Goal: Information Seeking & Learning: Find specific fact

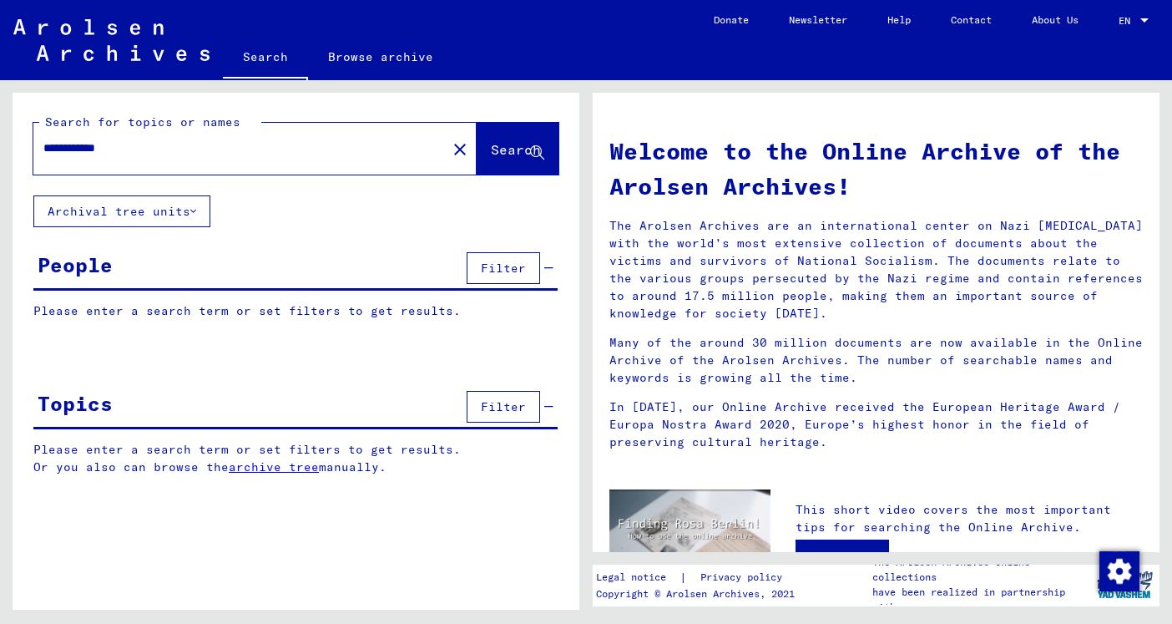
type input "**********"
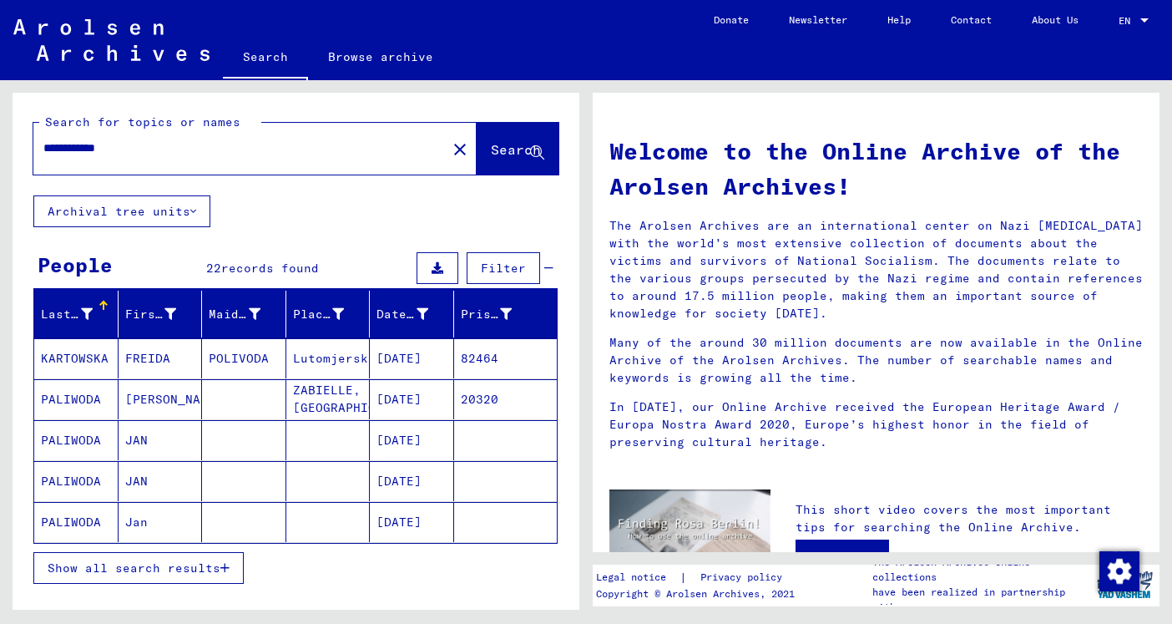
click at [420, 446] on mat-cell "[DATE]" at bounding box center [412, 440] width 84 height 40
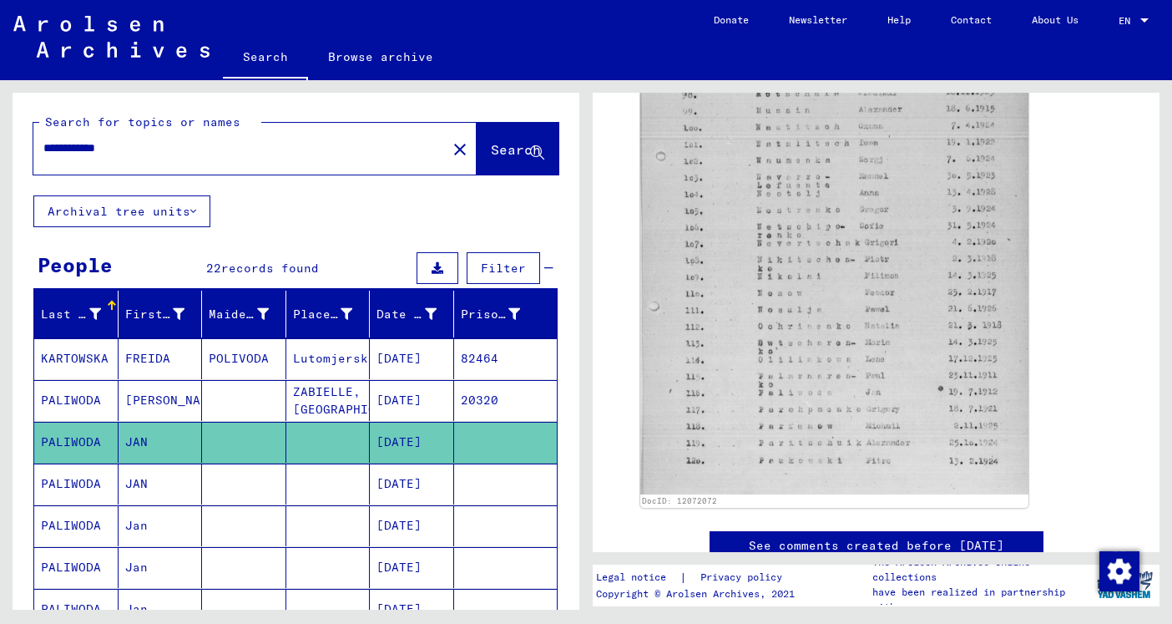
scroll to position [610, 0]
click at [433, 486] on mat-cell "[DATE]" at bounding box center [412, 483] width 84 height 41
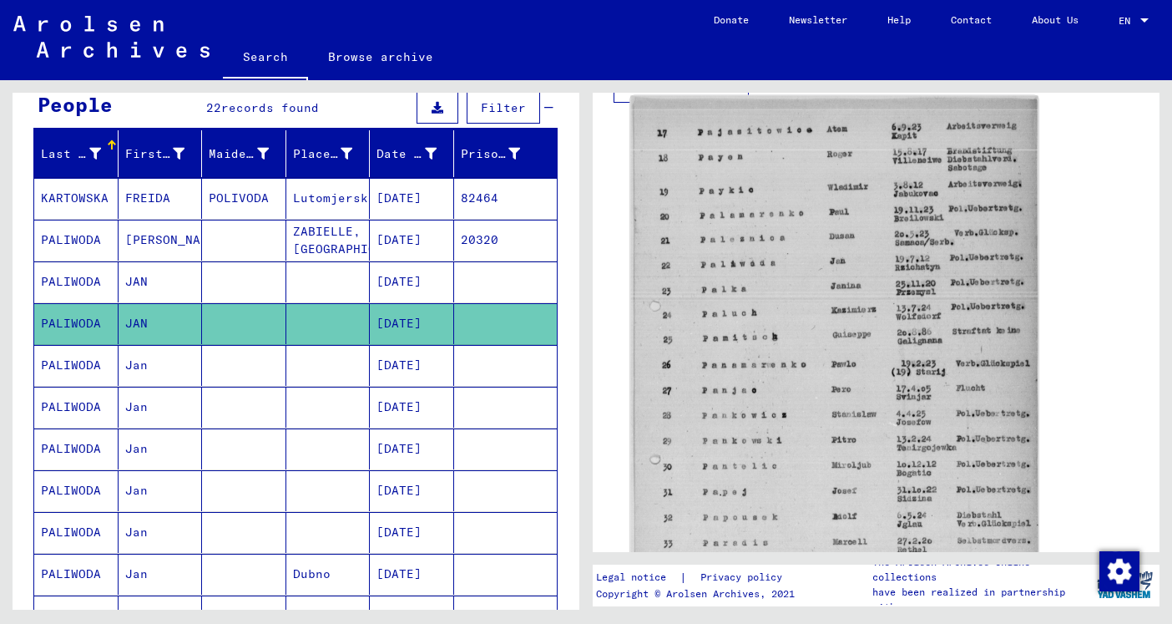
scroll to position [453, 0]
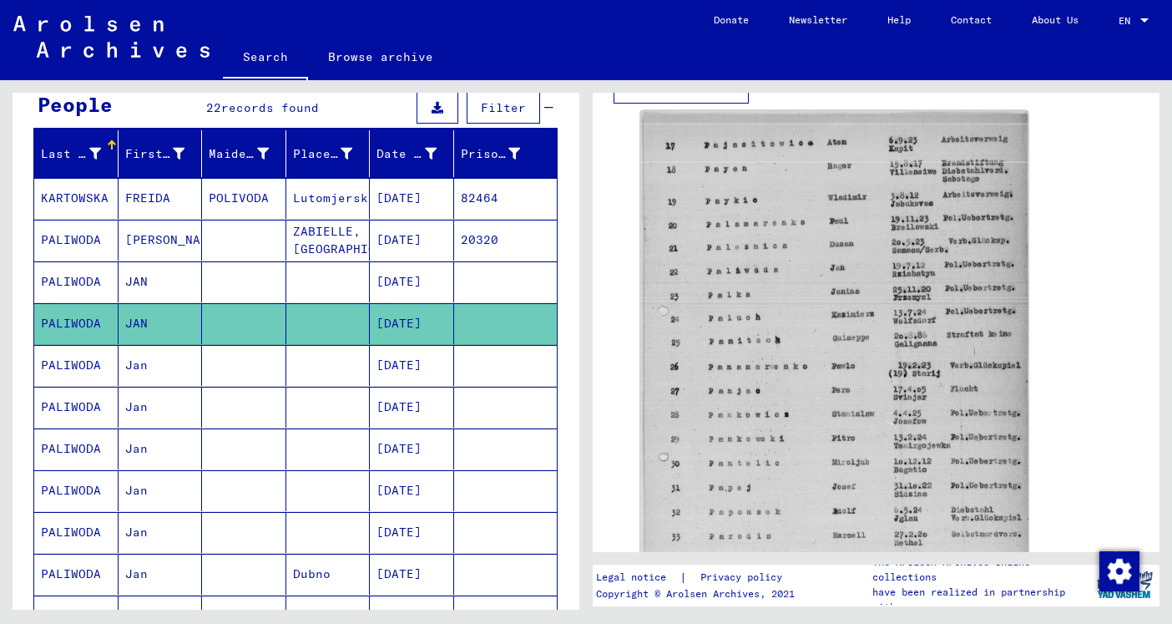
click at [434, 406] on mat-cell "[DATE]" at bounding box center [412, 407] width 84 height 41
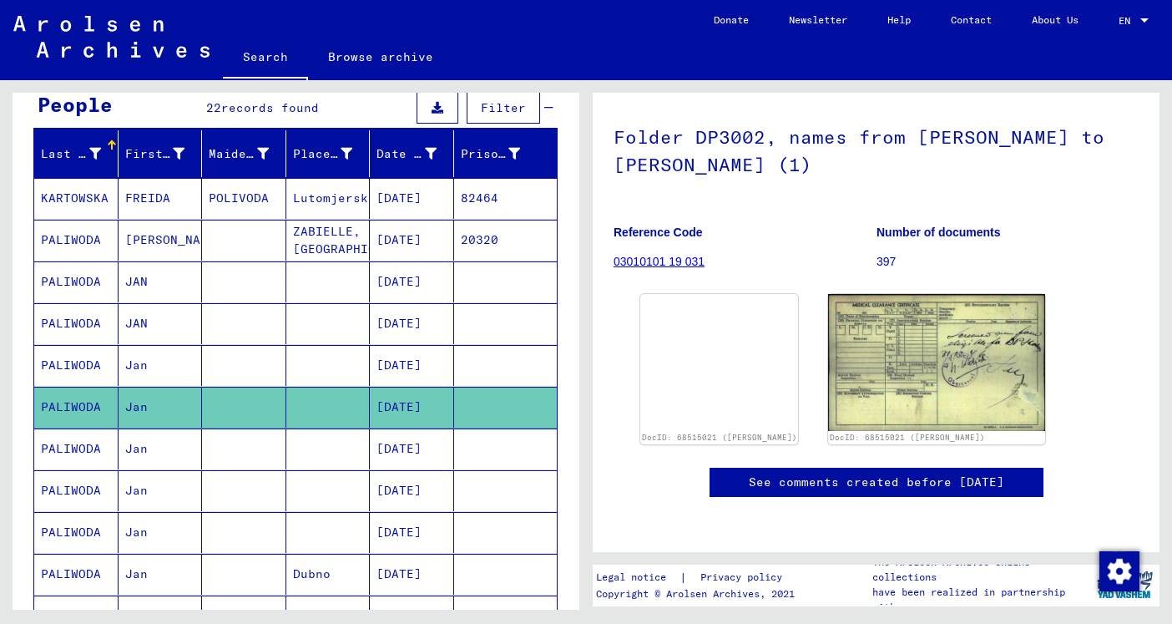
scroll to position [205, 0]
click at [752, 291] on img at bounding box center [719, 291] width 166 height 0
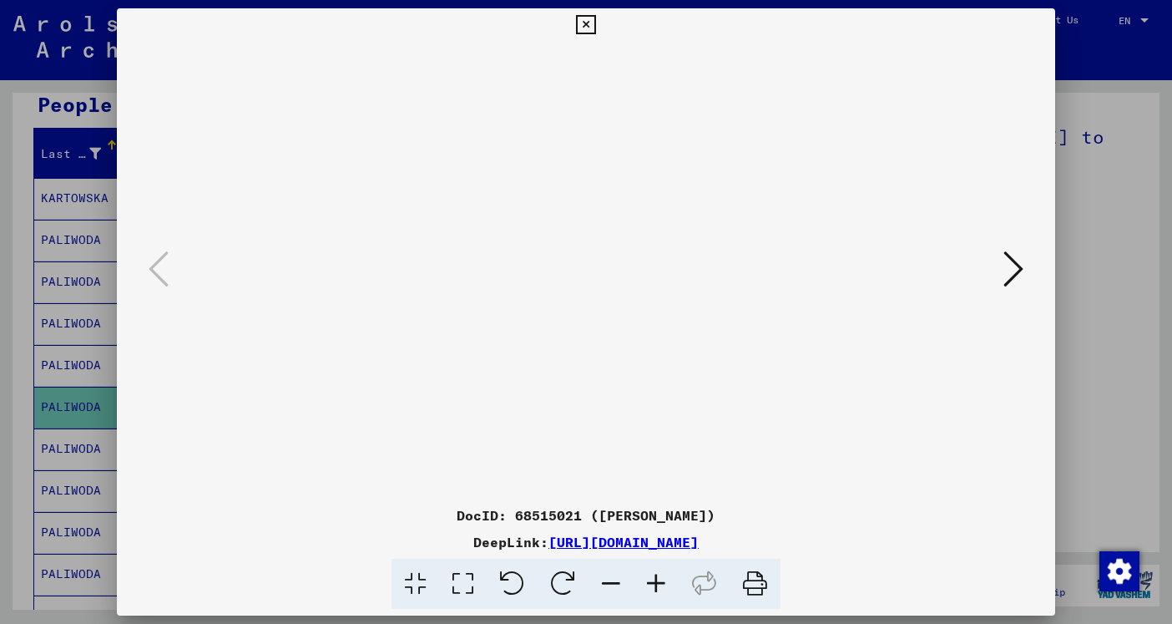
click at [595, 29] on icon at bounding box center [585, 25] width 19 height 20
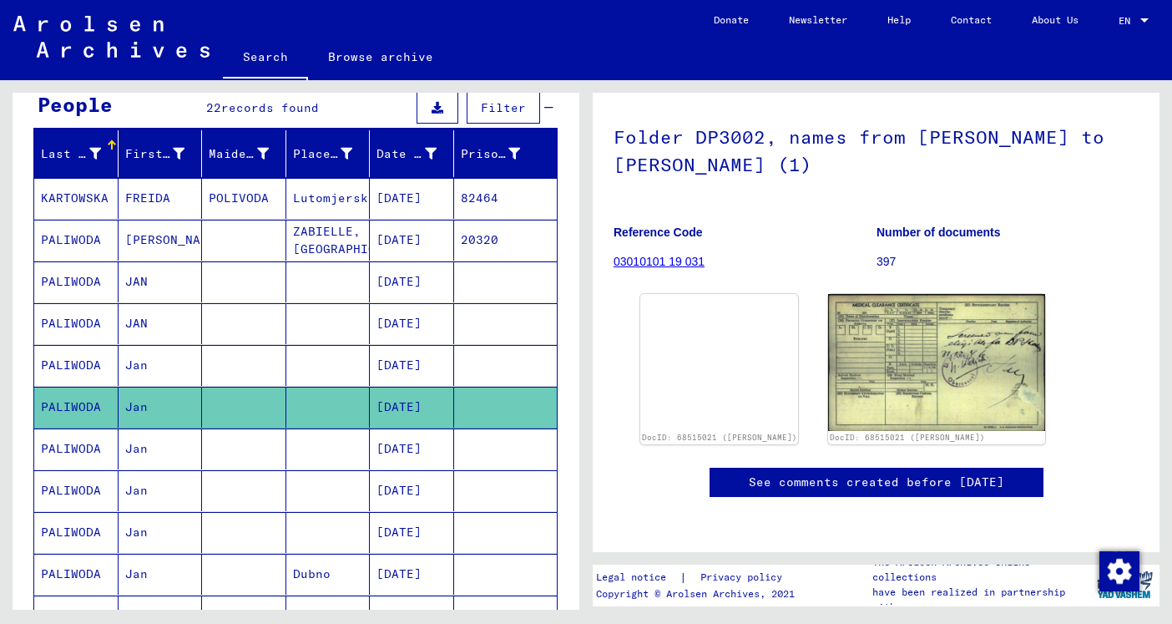
click at [422, 455] on mat-cell "[DATE]" at bounding box center [412, 448] width 84 height 41
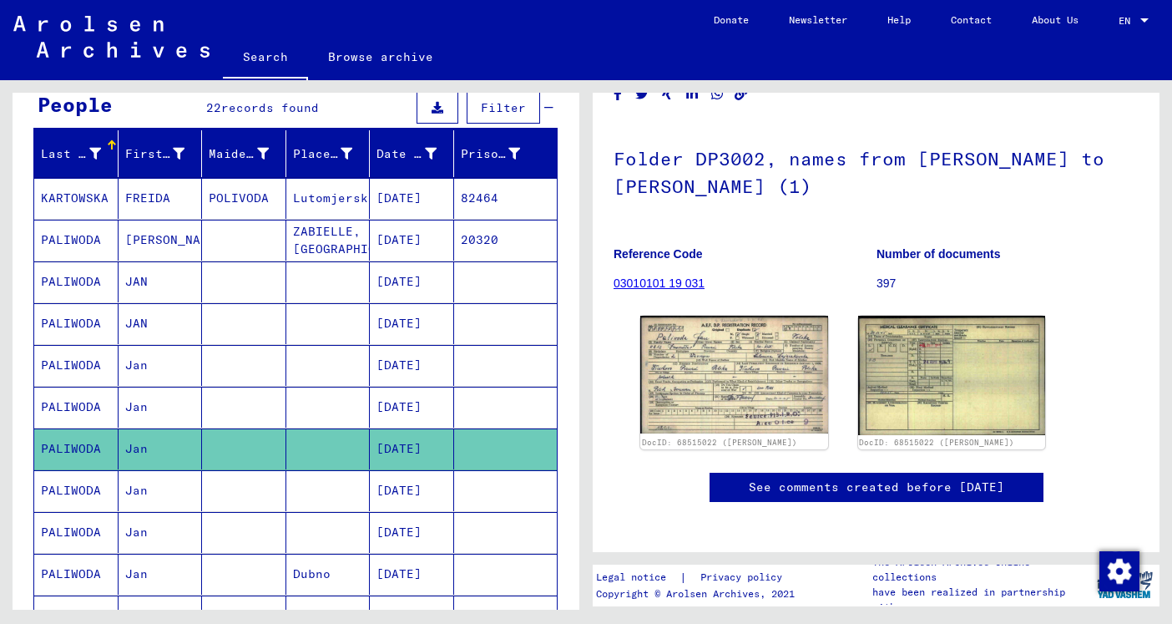
scroll to position [73, 0]
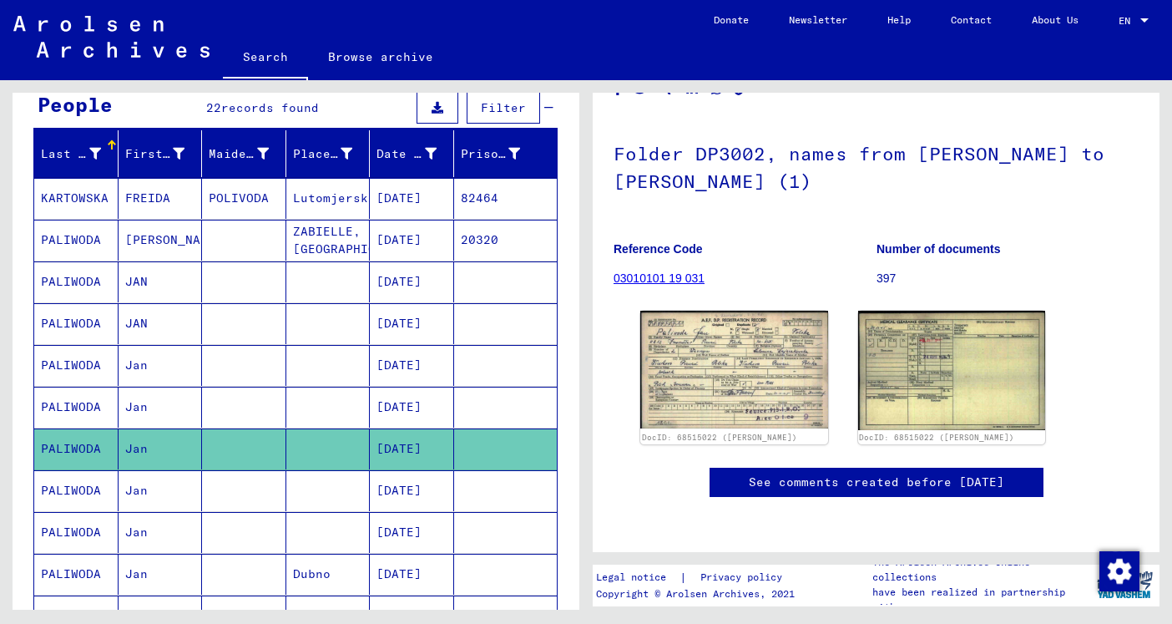
click at [673, 324] on div "DocID: 68515022 ([PERSON_NAME]) DocID: 68515022 ([PERSON_NAME])" at bounding box center [876, 377] width 485 height 146
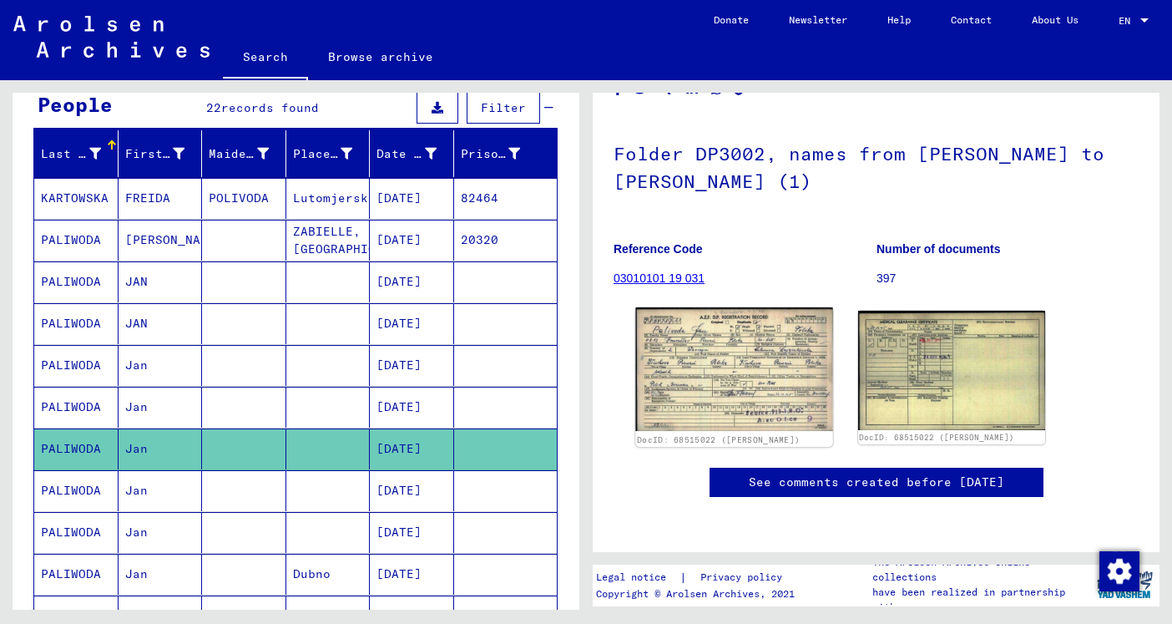
click at [686, 361] on img at bounding box center [733, 369] width 197 height 124
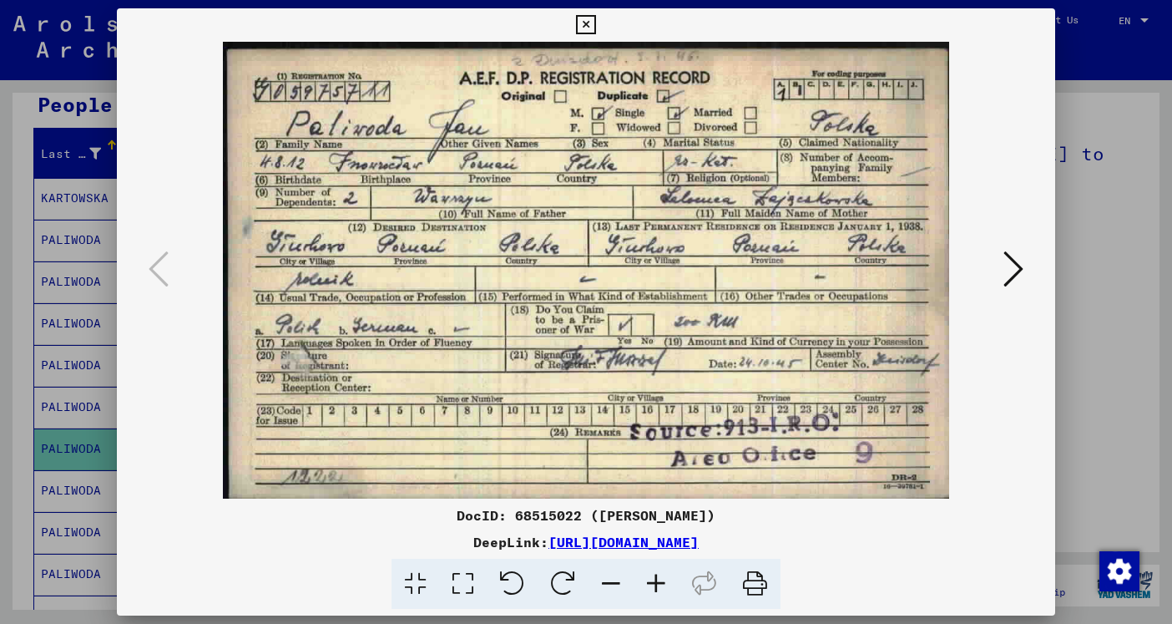
click at [595, 25] on icon at bounding box center [585, 25] width 19 height 20
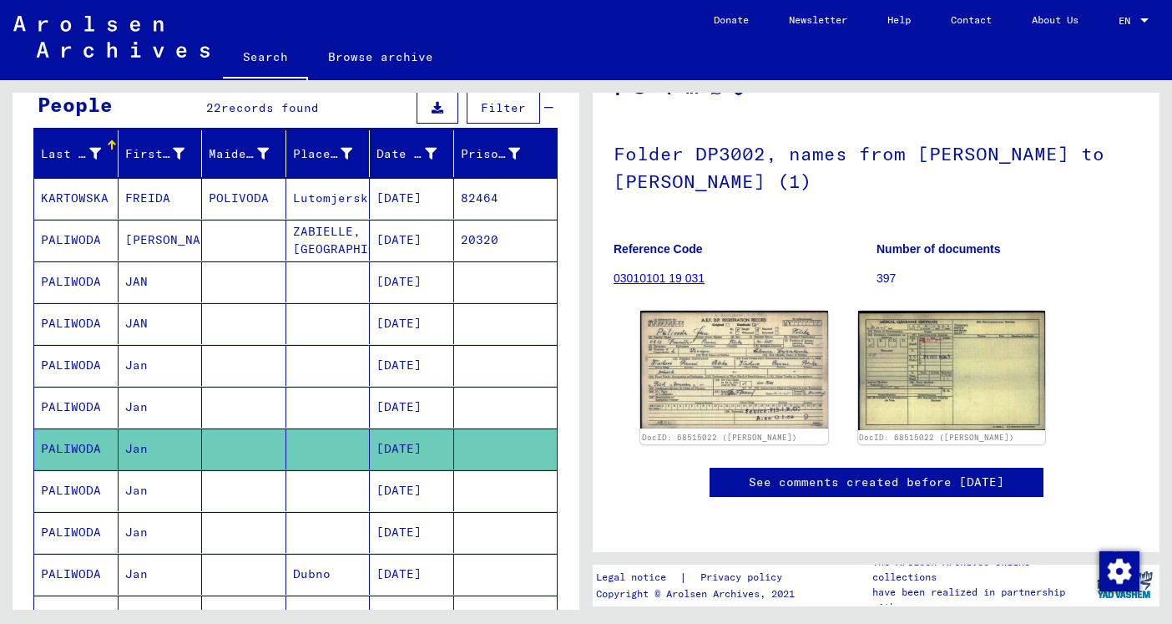
click at [419, 491] on mat-cell "[DATE]" at bounding box center [412, 490] width 84 height 41
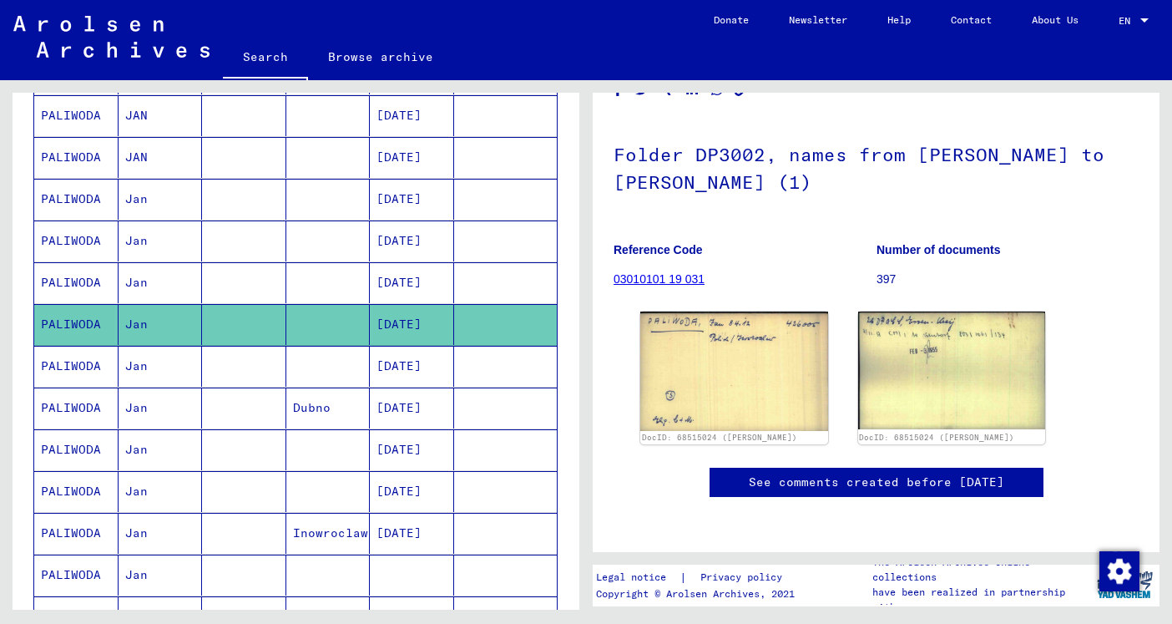
scroll to position [108, 0]
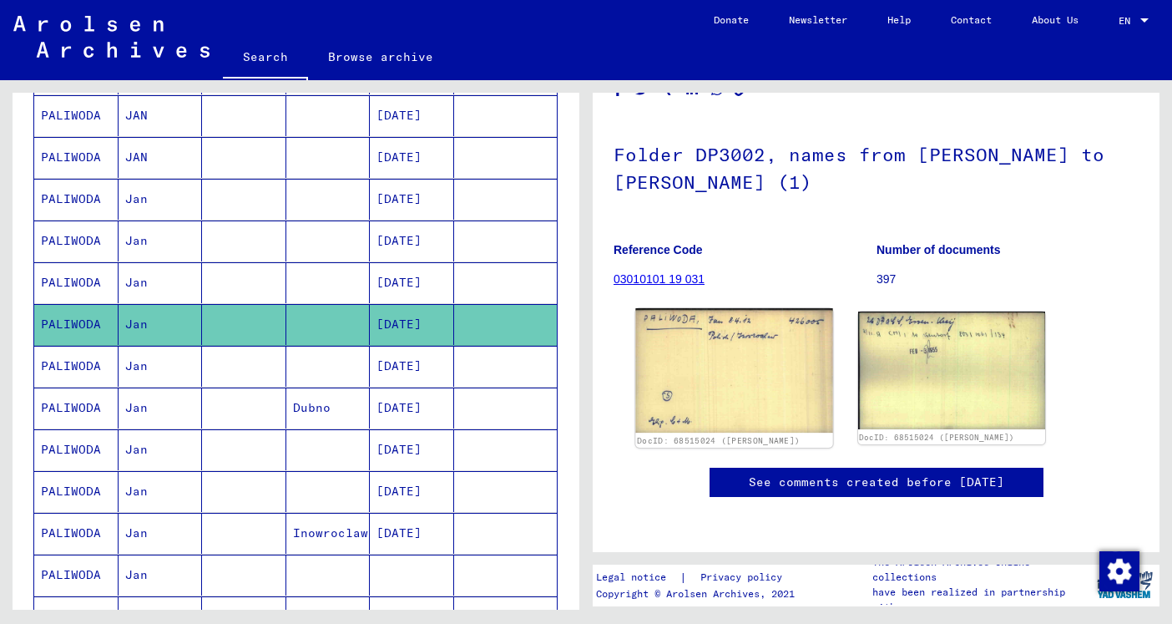
click at [717, 374] on img at bounding box center [733, 370] width 197 height 125
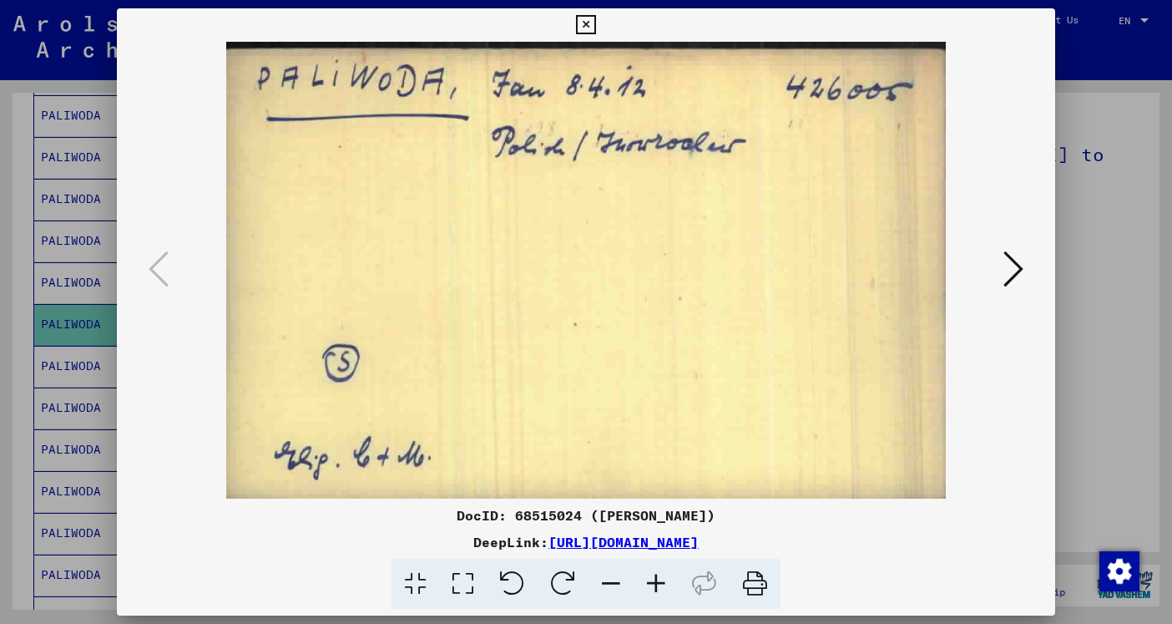
click at [1006, 271] on icon at bounding box center [1014, 269] width 20 height 40
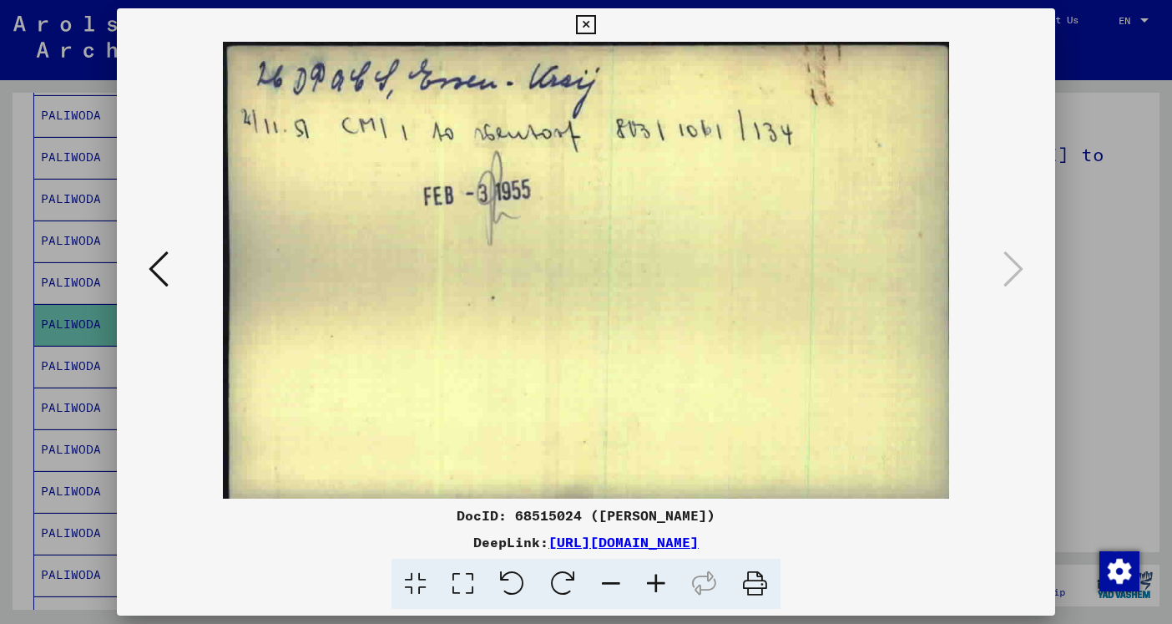
click at [595, 28] on icon at bounding box center [585, 25] width 19 height 20
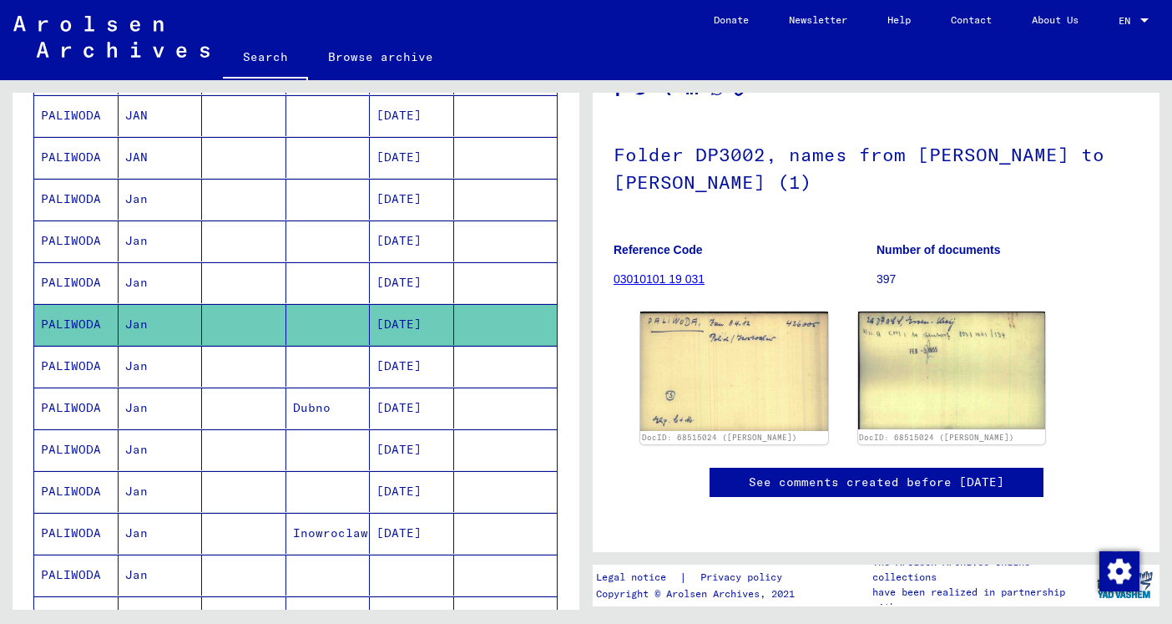
click at [429, 372] on mat-cell "[DATE]" at bounding box center [412, 366] width 84 height 41
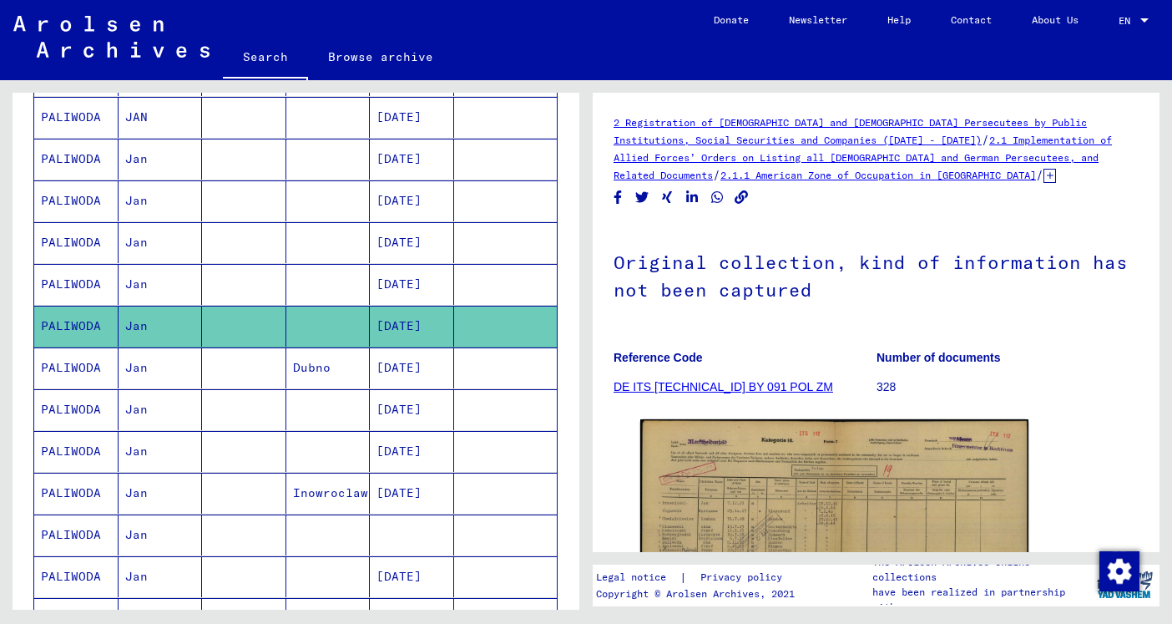
scroll to position [381, 0]
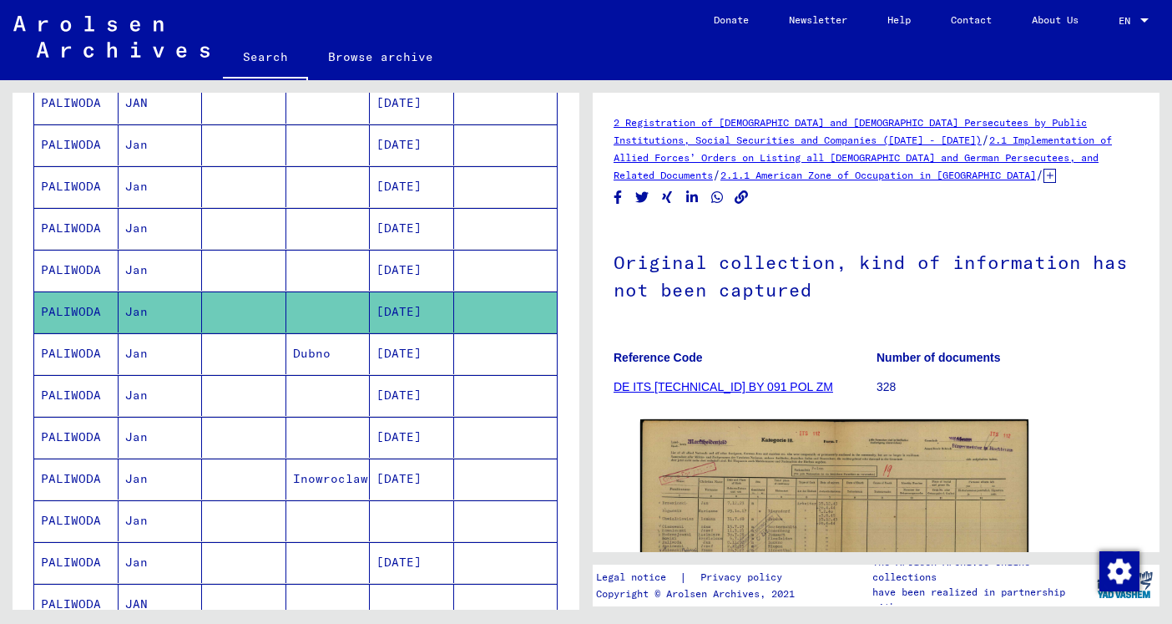
click at [433, 441] on mat-cell "[DATE]" at bounding box center [412, 437] width 84 height 41
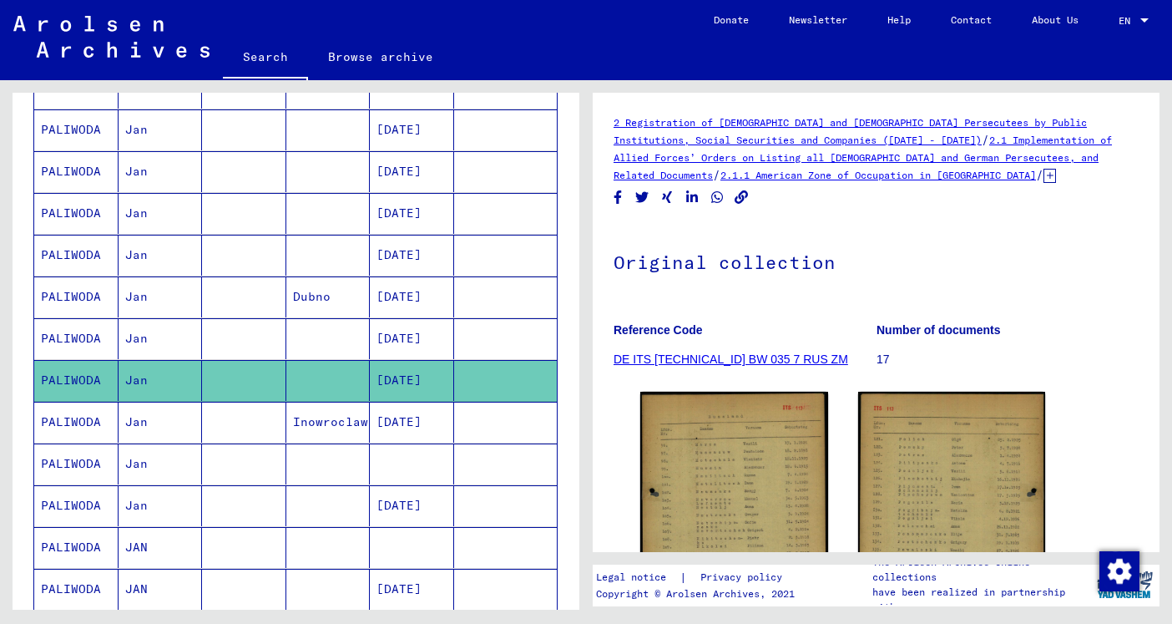
scroll to position [440, 0]
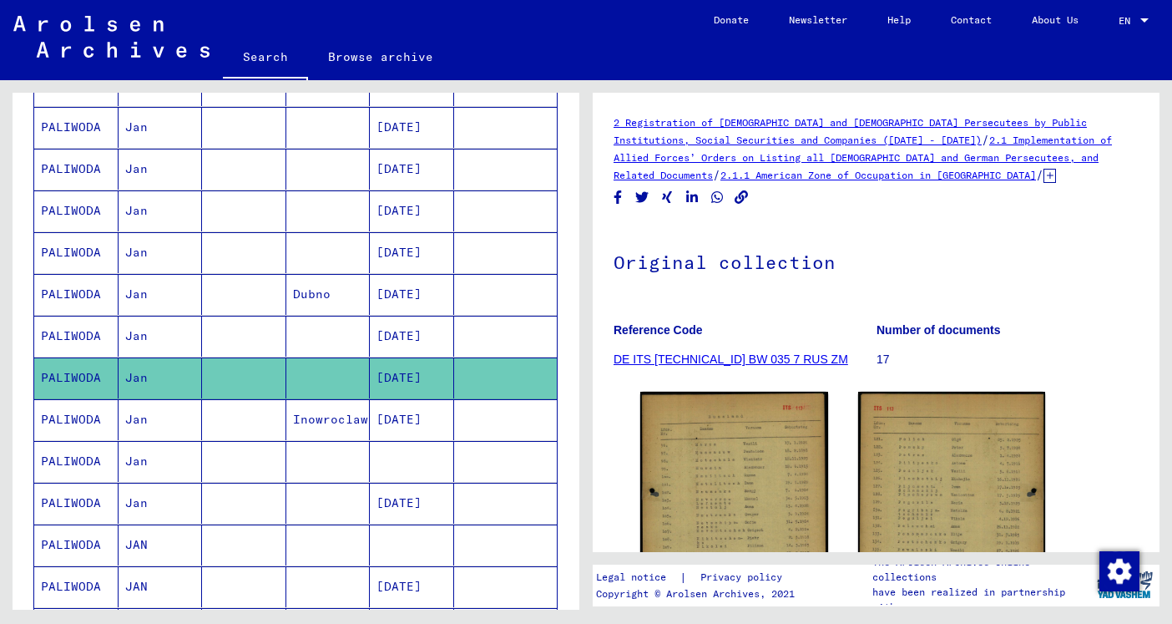
click at [427, 424] on mat-cell "[DATE]" at bounding box center [412, 419] width 84 height 41
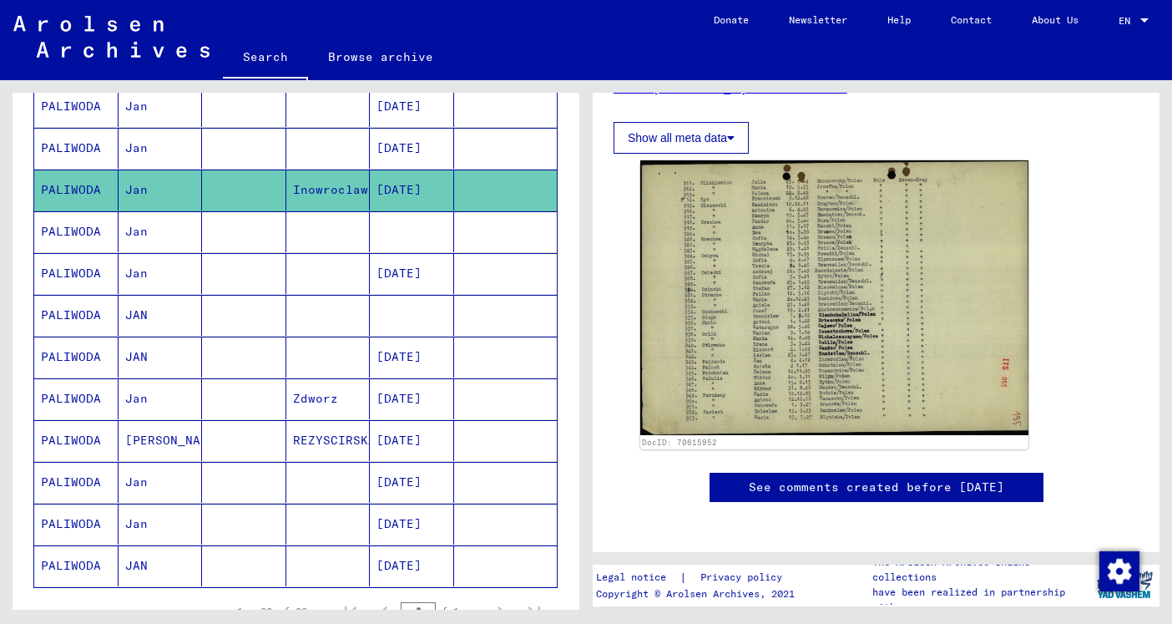
scroll to position [704, 0]
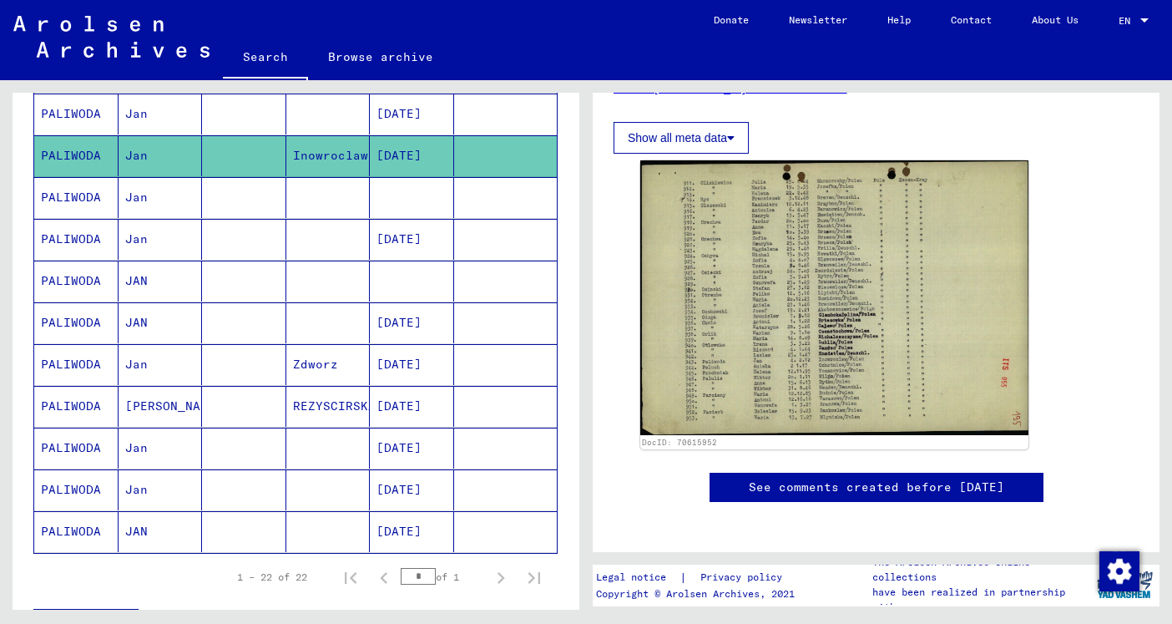
click at [403, 446] on mat-cell "[DATE]" at bounding box center [412, 448] width 84 height 41
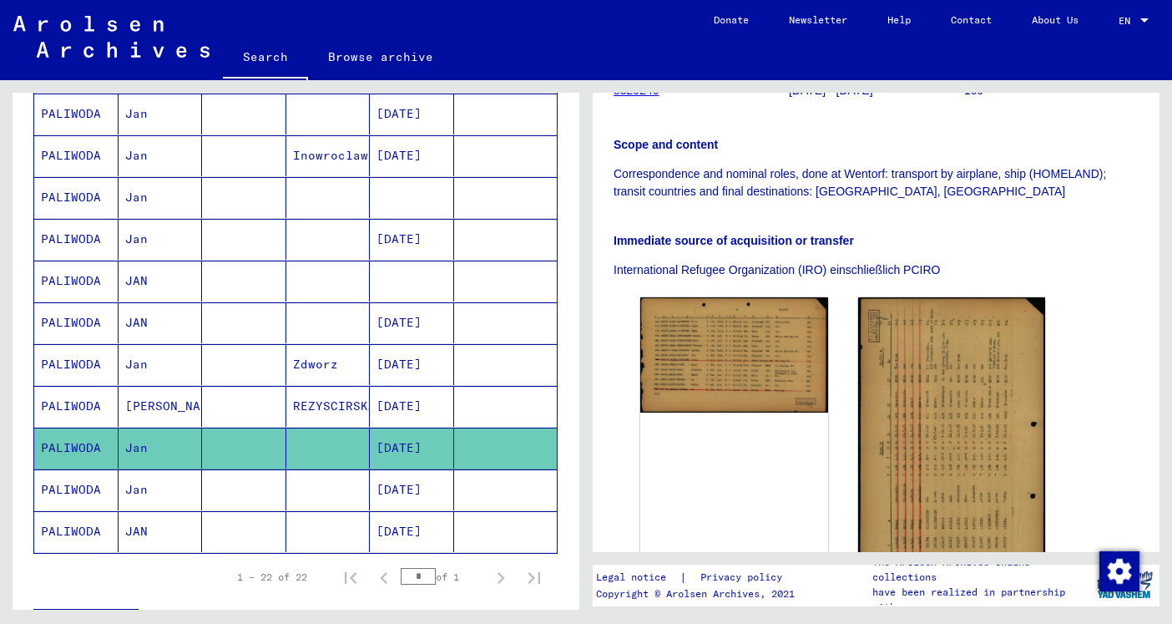
scroll to position [357, 0]
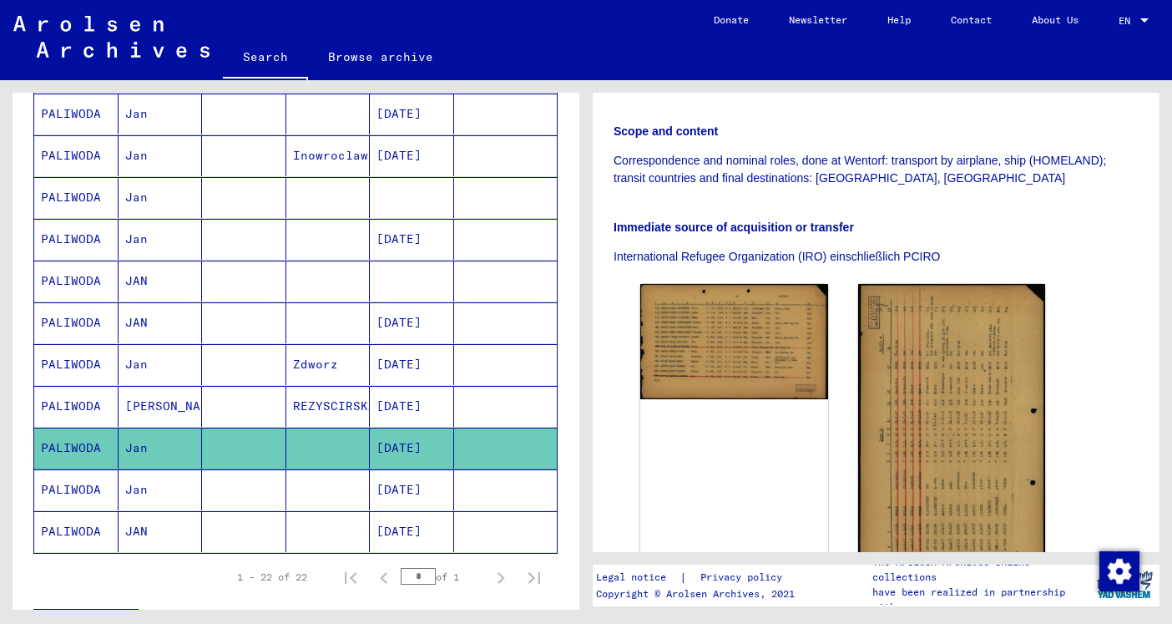
click at [446, 499] on mat-cell "[DATE]" at bounding box center [412, 489] width 84 height 41
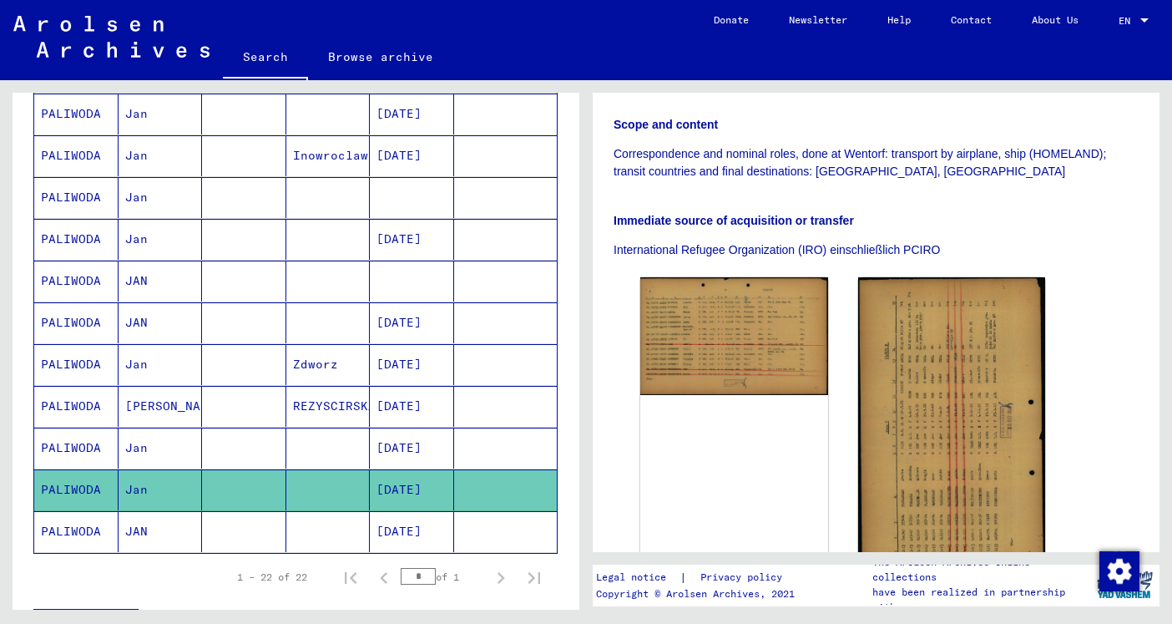
scroll to position [366, 0]
